Goal: Task Accomplishment & Management: Manage account settings

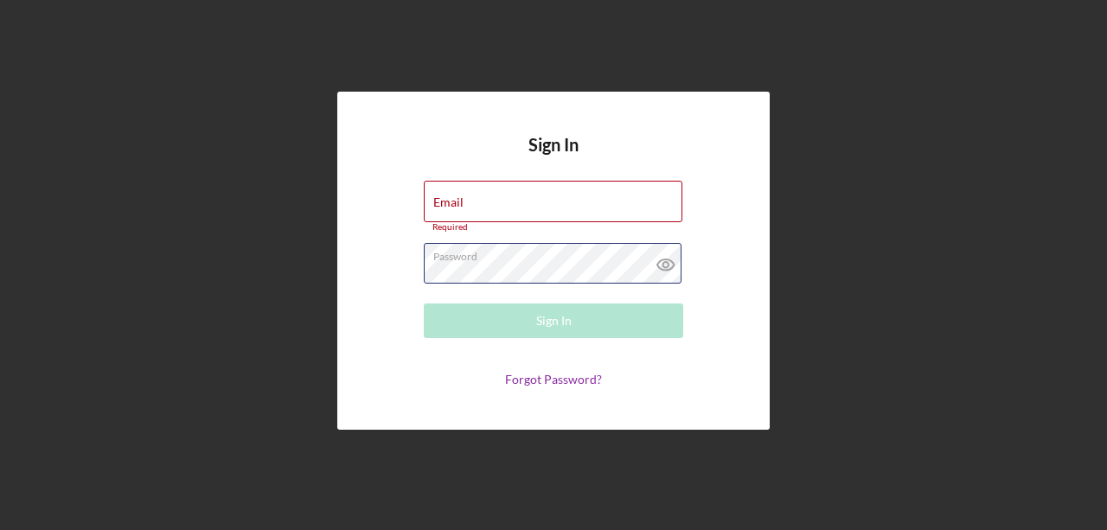
click at [471, 240] on form "Email Required Password Required Sign In Forgot Password?" at bounding box center [553, 284] width 346 height 206
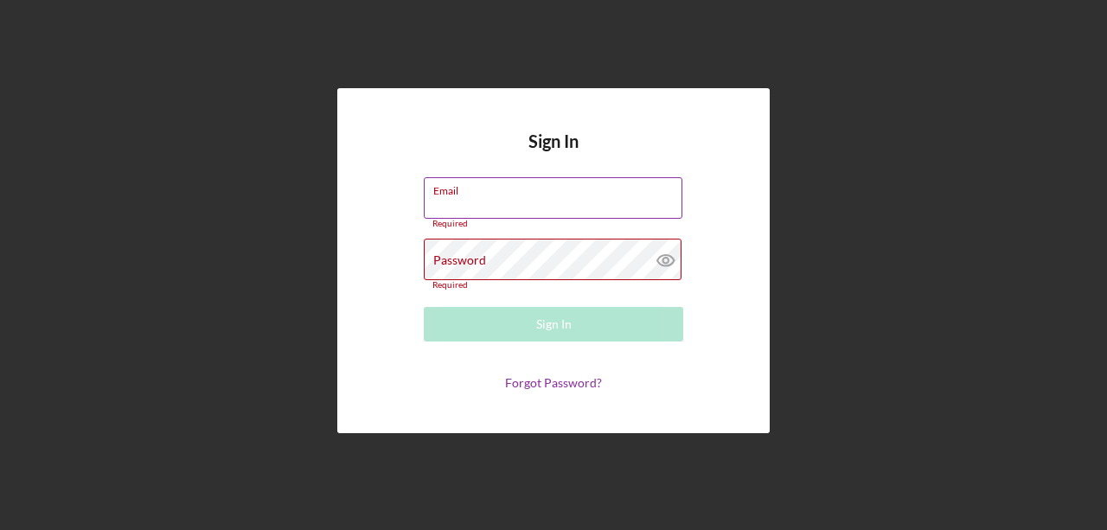
click at [470, 215] on input "Email" at bounding box center [553, 198] width 259 height 42
click at [478, 191] on div "Email Required" at bounding box center [553, 203] width 259 height 52
click at [496, 234] on form "Email Required Password Required Sign In Forgot Password?" at bounding box center [553, 284] width 346 height 214
click at [567, 148] on h4 "Sign In" at bounding box center [553, 154] width 50 height 46
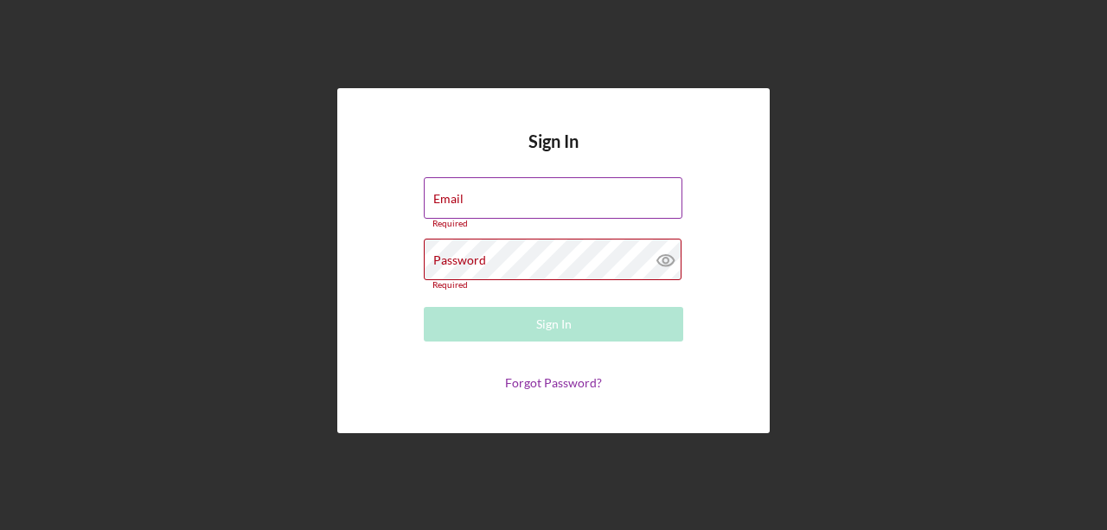
click at [517, 188] on div "Email Required" at bounding box center [553, 203] width 259 height 52
type input "l"
